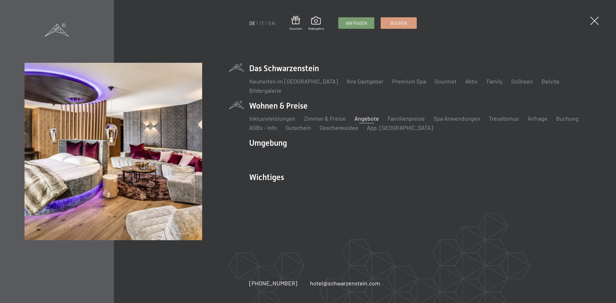
click at [362, 119] on link "Angebote" at bounding box center [367, 118] width 25 height 7
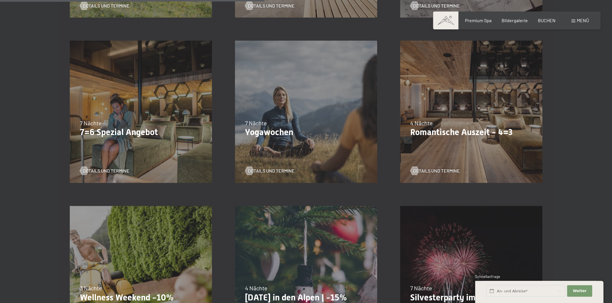
scroll to position [481, 0]
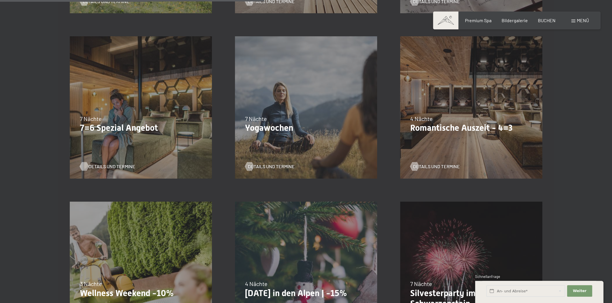
click at [108, 166] on span "Details und Termine" at bounding box center [112, 167] width 47 height 6
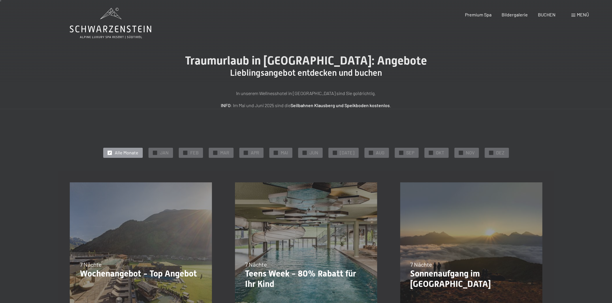
scroll to position [0, 0]
